Goal: Navigation & Orientation: Find specific page/section

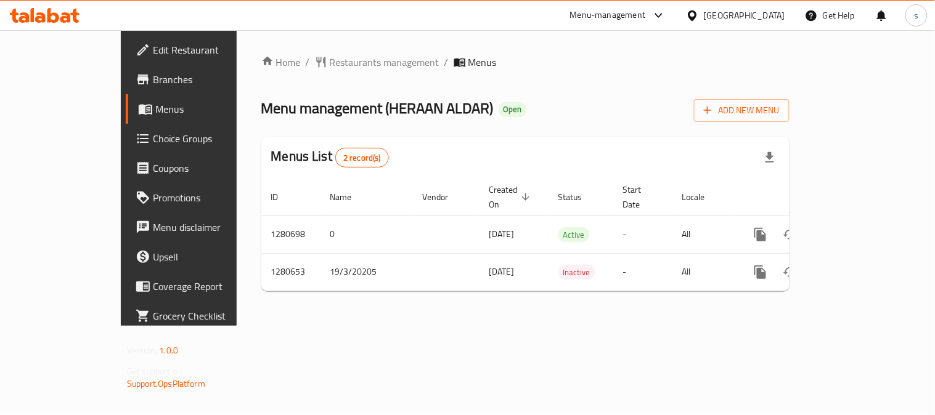
click at [330, 64] on span "Restaurants management" at bounding box center [385, 62] width 110 height 15
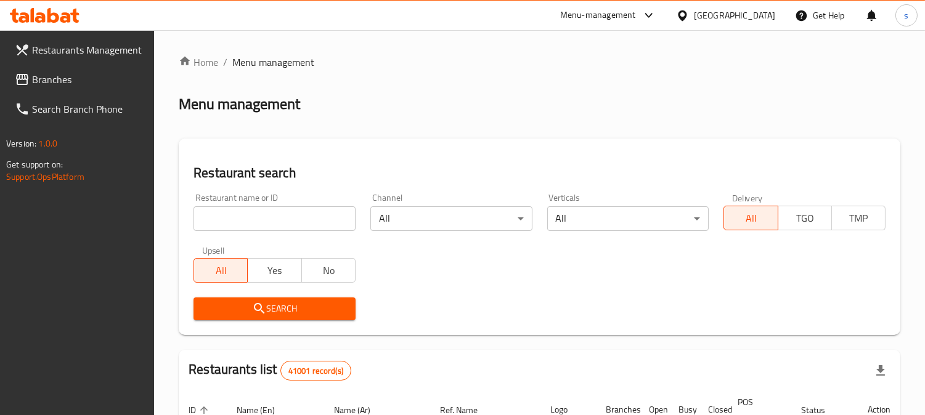
click at [57, 83] on div at bounding box center [462, 207] width 925 height 415
click at [57, 83] on span "Branches" at bounding box center [88, 79] width 113 height 15
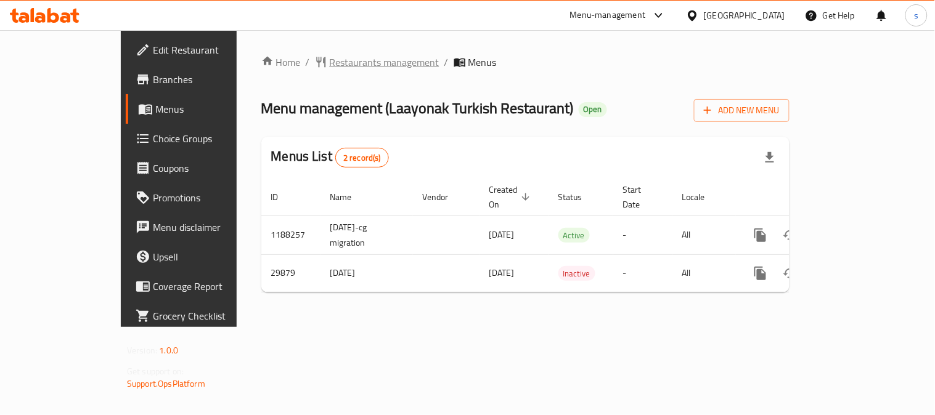
click at [330, 65] on span "Restaurants management" at bounding box center [385, 62] width 110 height 15
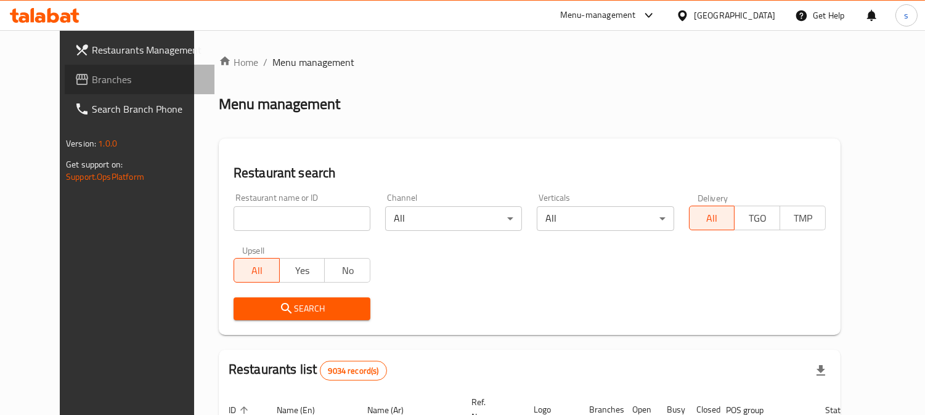
click at [92, 84] on span "Branches" at bounding box center [148, 79] width 113 height 15
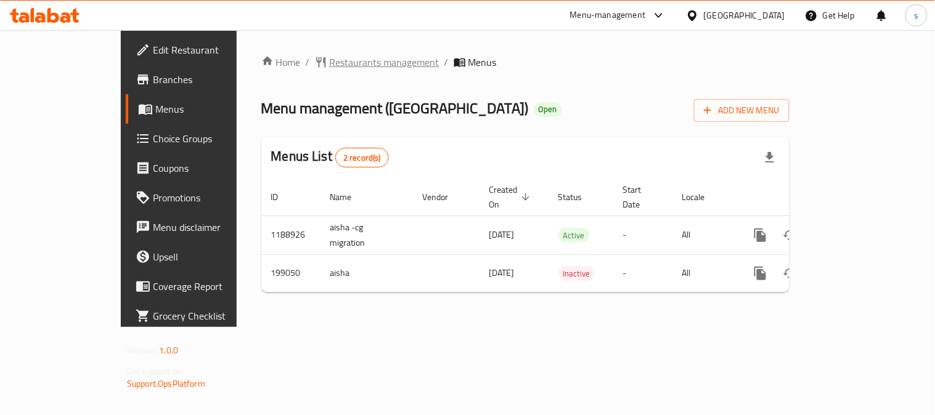
click at [331, 64] on span "Restaurants management" at bounding box center [385, 62] width 110 height 15
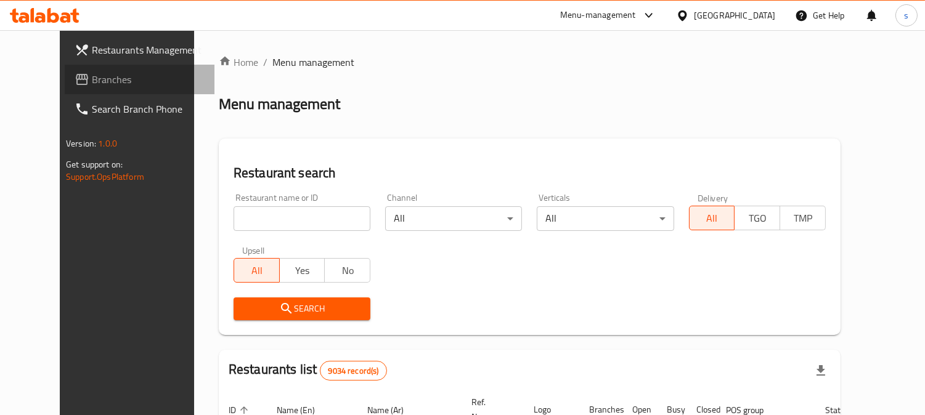
click at [92, 81] on span "Branches" at bounding box center [148, 79] width 113 height 15
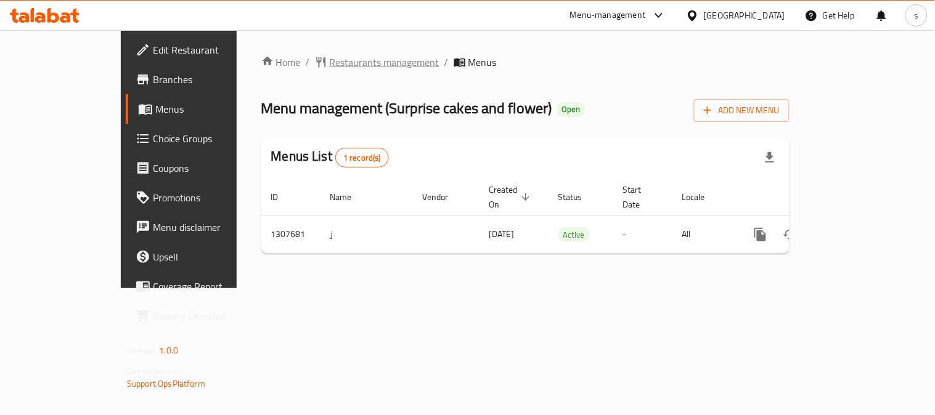
click at [330, 58] on span "Restaurants management" at bounding box center [385, 62] width 110 height 15
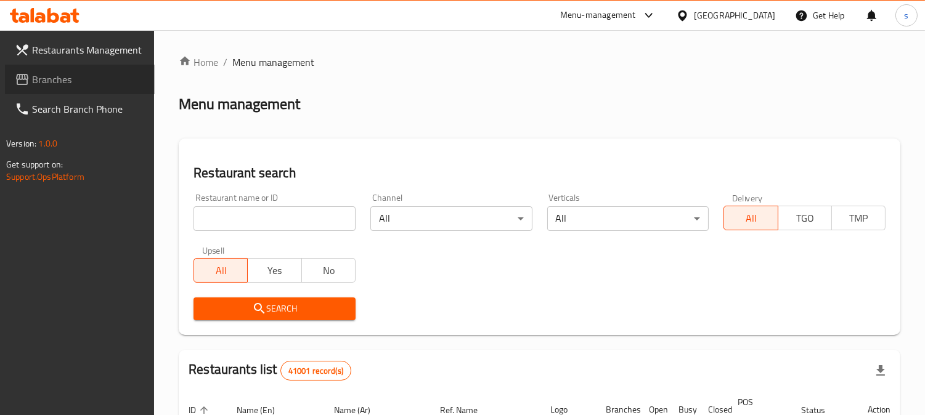
click at [49, 77] on span "Branches" at bounding box center [88, 79] width 113 height 15
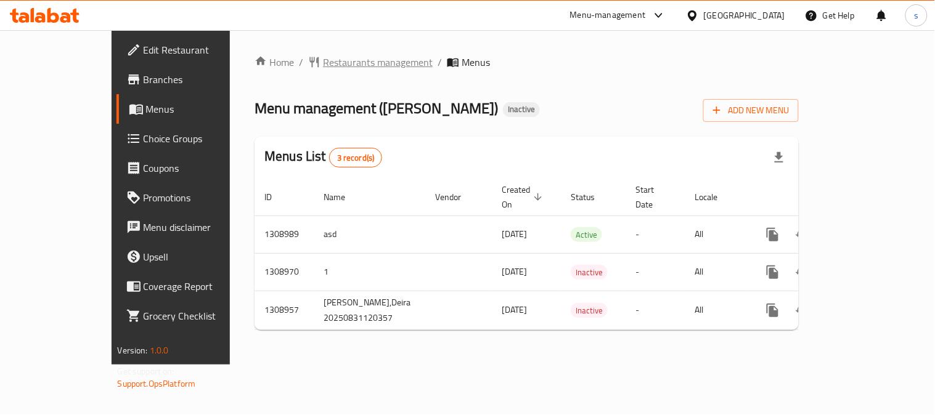
click at [323, 67] on span "Restaurants management" at bounding box center [378, 62] width 110 height 15
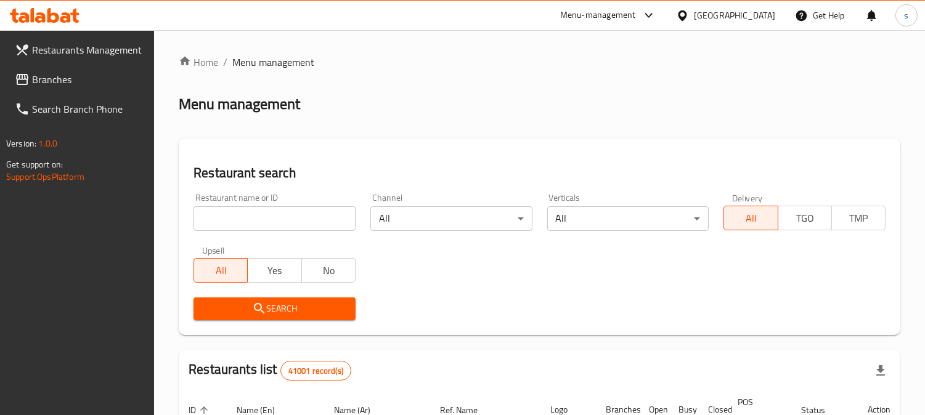
click at [70, 78] on span "Branches" at bounding box center [88, 79] width 113 height 15
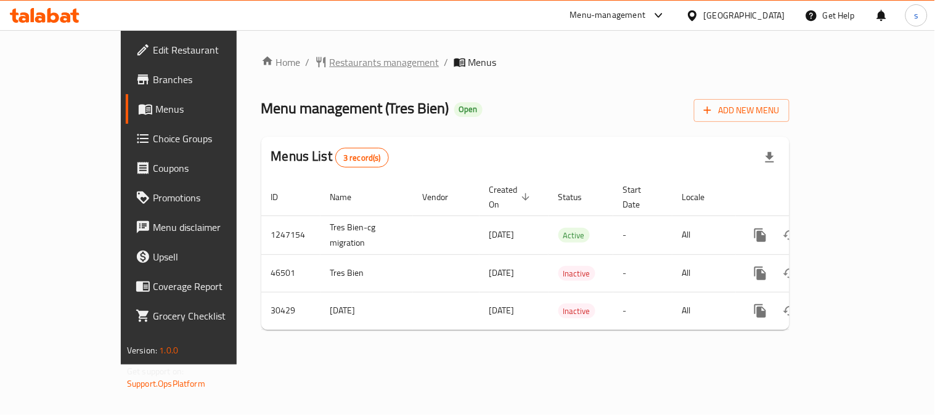
click at [330, 63] on span "Restaurants management" at bounding box center [385, 62] width 110 height 15
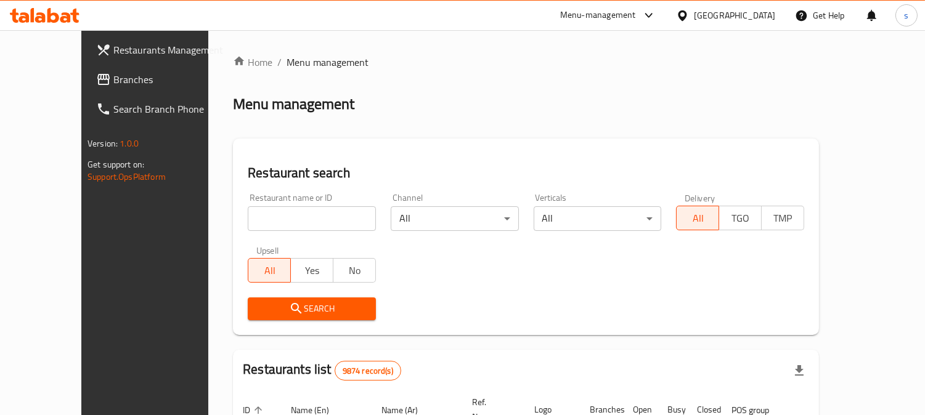
click at [113, 78] on span "Branches" at bounding box center [169, 79] width 113 height 15
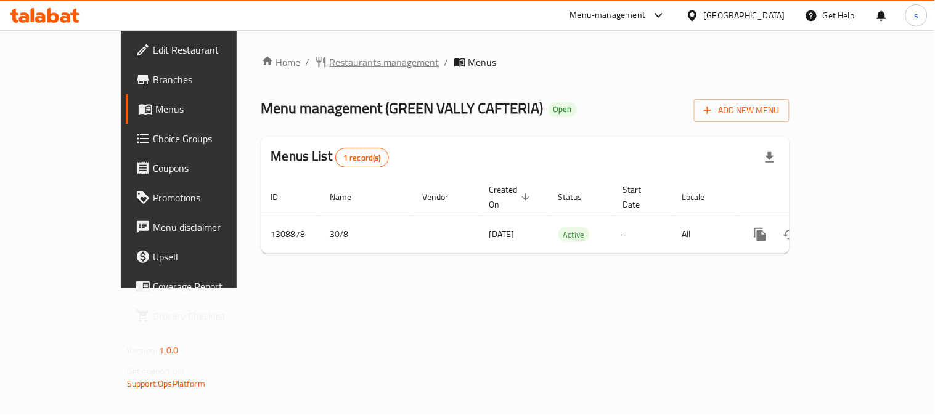
click at [330, 65] on span "Restaurants management" at bounding box center [385, 62] width 110 height 15
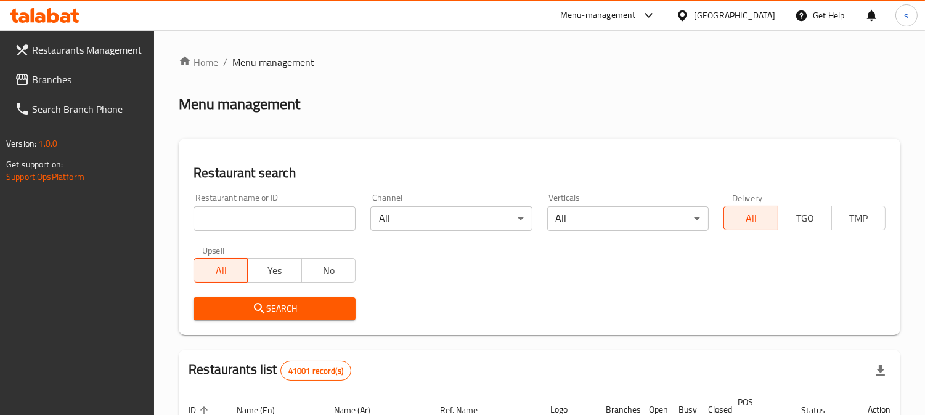
click at [46, 78] on span "Branches" at bounding box center [88, 79] width 113 height 15
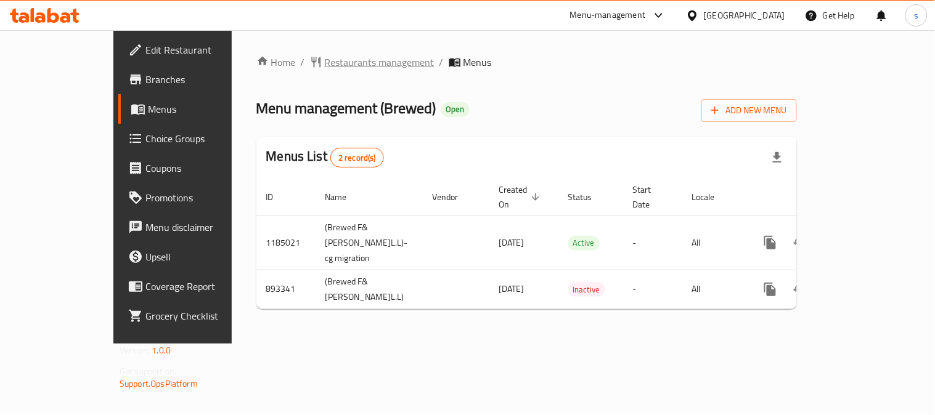
click at [325, 63] on span "Restaurants management" at bounding box center [380, 62] width 110 height 15
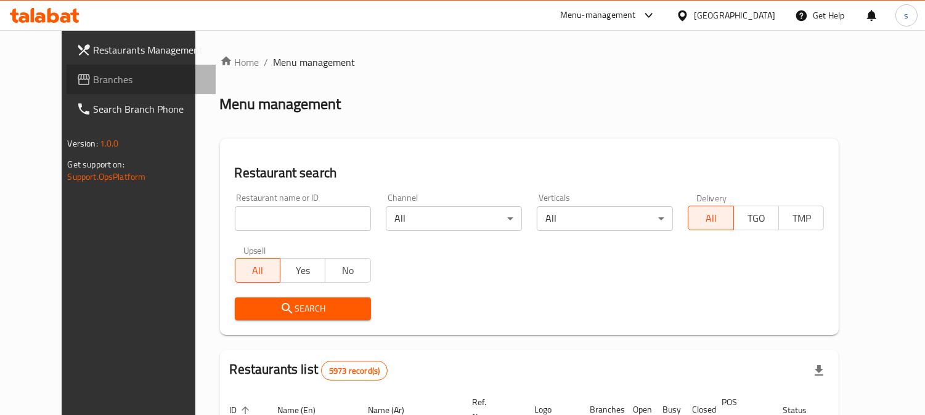
click at [94, 77] on span "Branches" at bounding box center [150, 79] width 113 height 15
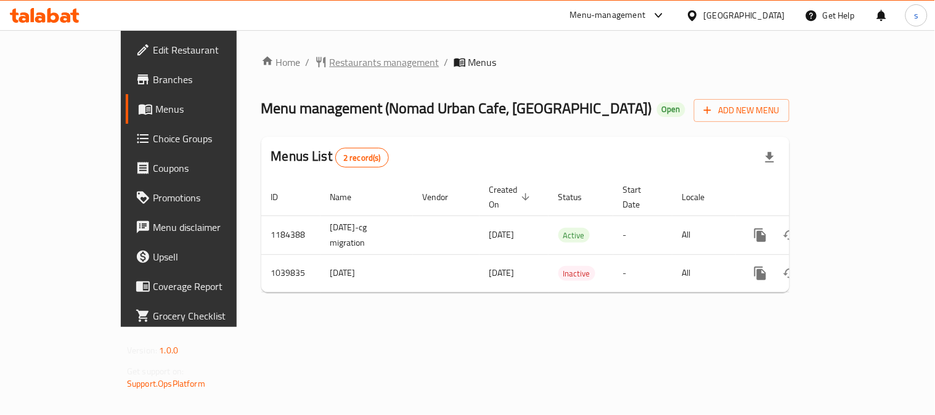
click at [333, 63] on span "Restaurants management" at bounding box center [385, 62] width 110 height 15
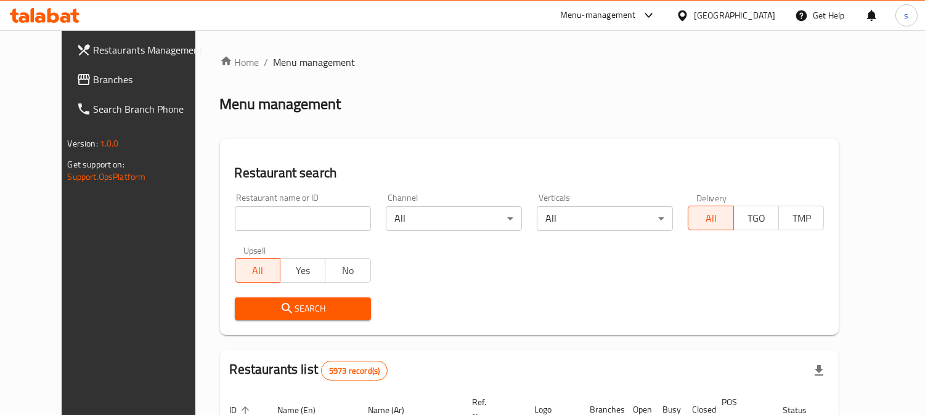
click at [94, 74] on span "Branches" at bounding box center [150, 79] width 113 height 15
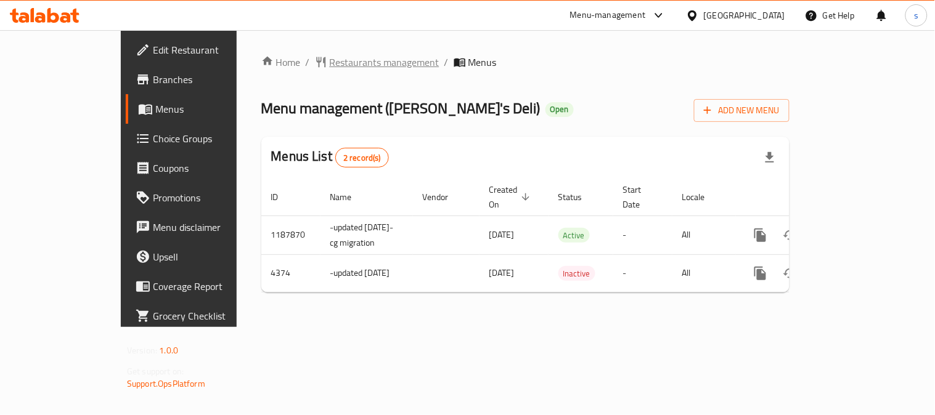
click at [330, 55] on span "Restaurants management" at bounding box center [385, 62] width 110 height 15
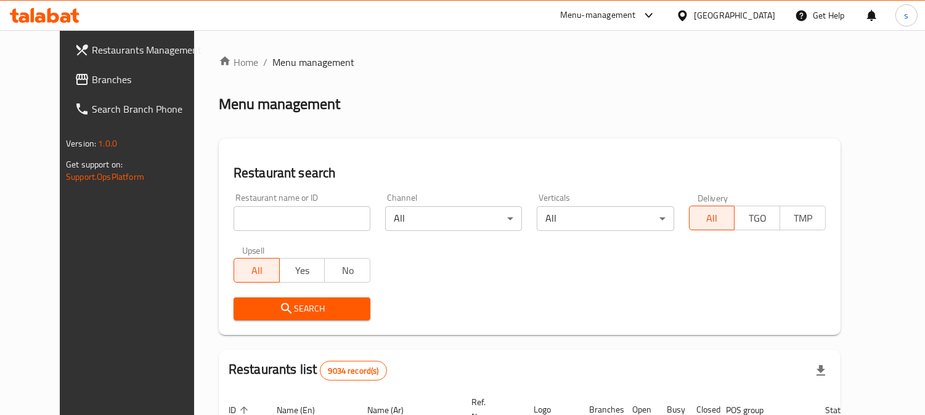
click at [92, 87] on span "Branches" at bounding box center [148, 79] width 113 height 15
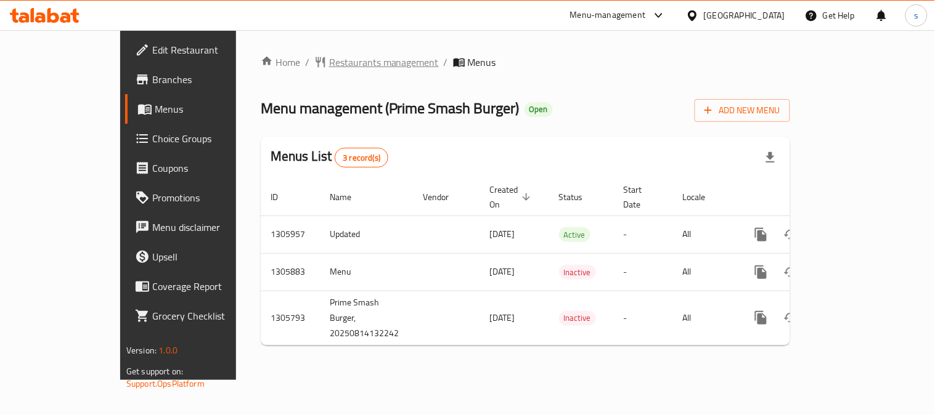
click at [329, 70] on span "Restaurants management" at bounding box center [384, 62] width 110 height 15
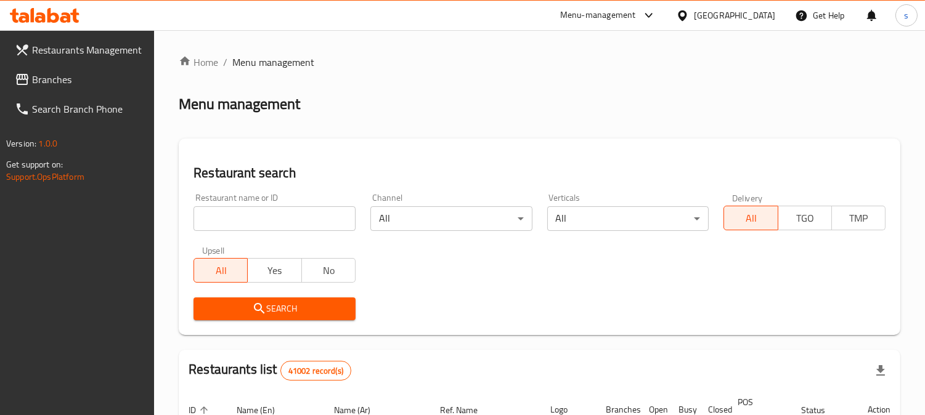
click at [35, 80] on span "Branches" at bounding box center [88, 79] width 113 height 15
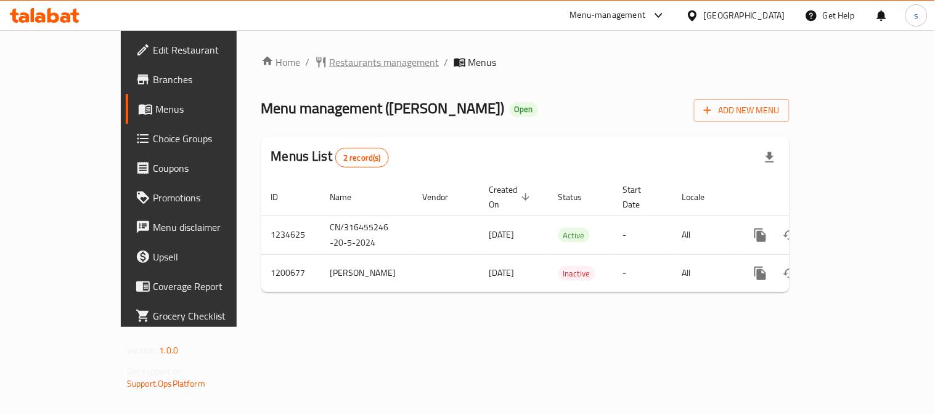
click at [345, 65] on span "Restaurants management" at bounding box center [385, 62] width 110 height 15
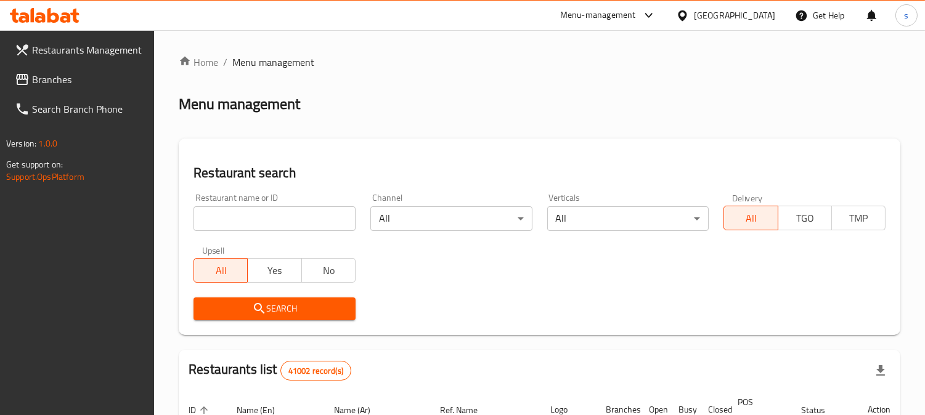
click at [51, 73] on span "Branches" at bounding box center [88, 79] width 113 height 15
